Goal: Task Accomplishment & Management: Manage account settings

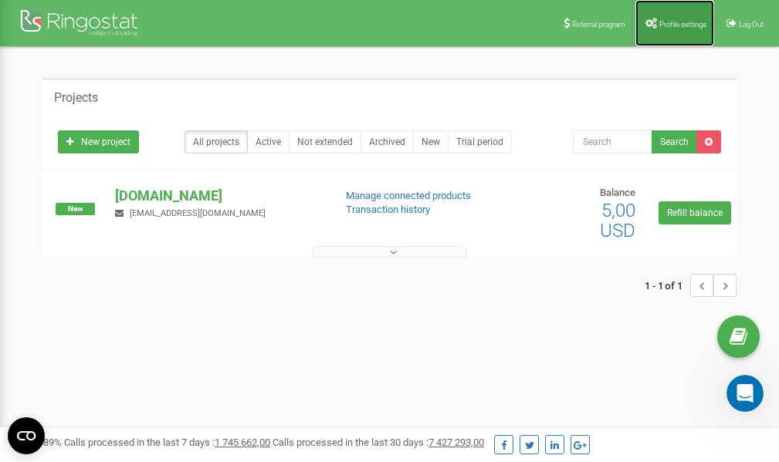
click at [672, 22] on span "Profile settings" at bounding box center [682, 24] width 47 height 8
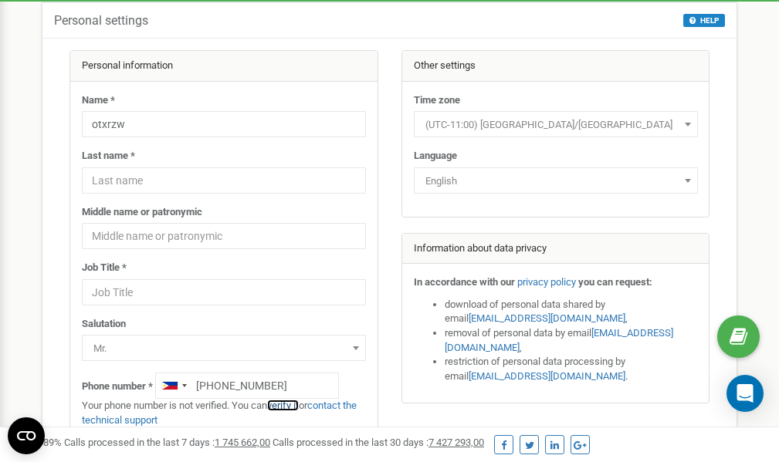
click at [290, 404] on link "verify it" at bounding box center [283, 406] width 32 height 12
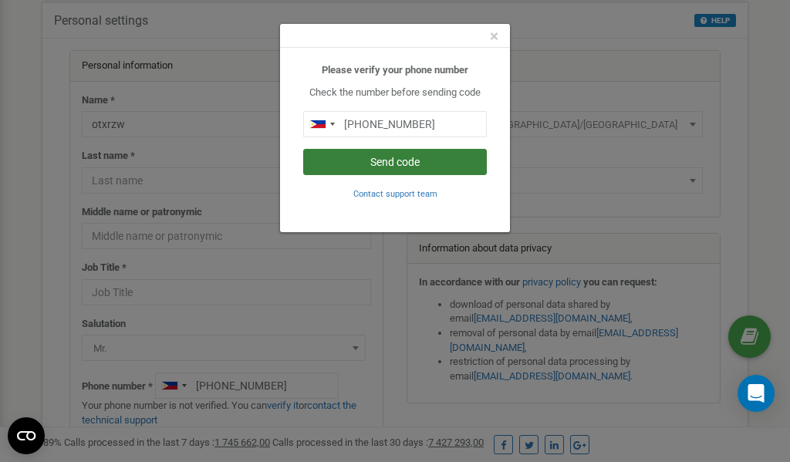
click at [386, 159] on button "Send code" at bounding box center [395, 162] width 184 height 26
